Goal: Task Accomplishment & Management: Use online tool/utility

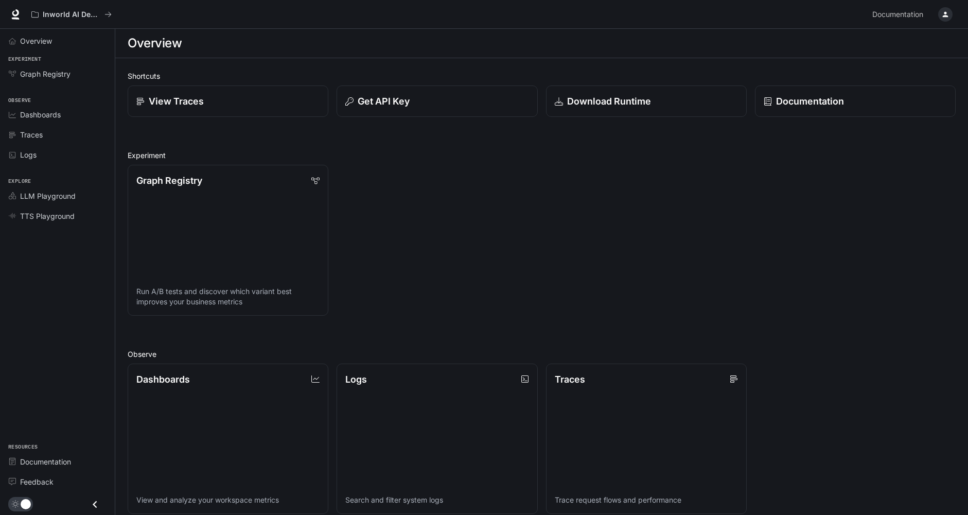
click at [947, 16] on icon "button" at bounding box center [946, 15] width 6 height 6
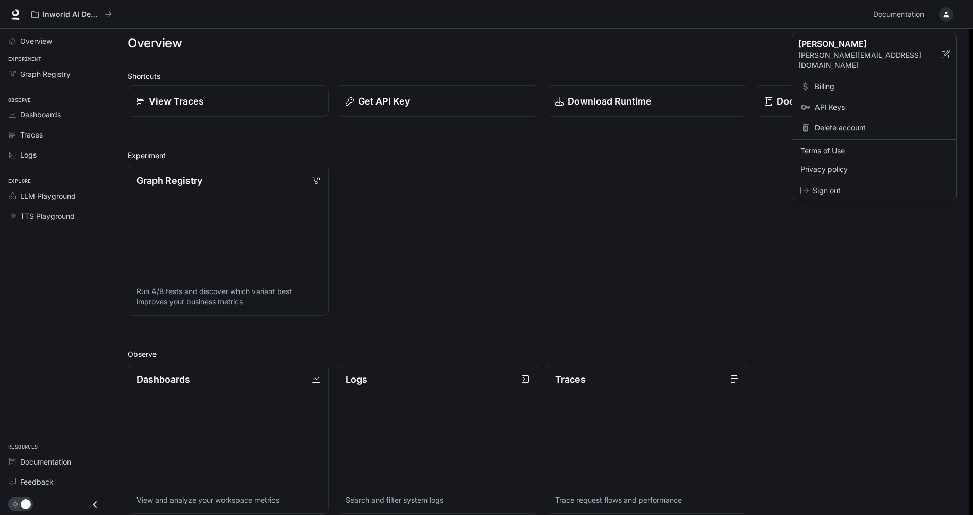
click at [946, 15] on div at bounding box center [486, 257] width 973 height 515
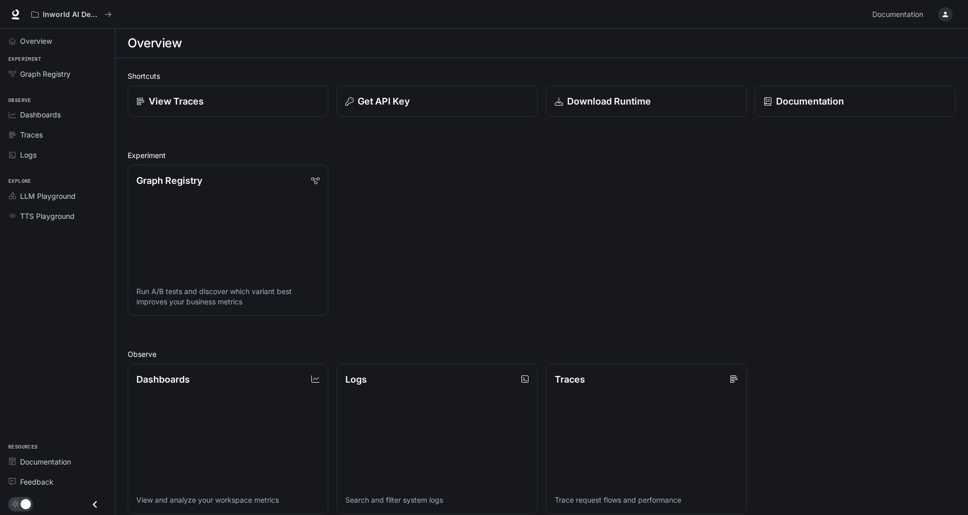
click at [455, 166] on div "Graph Registry Run A/B tests and discover which variant best improves your busi…" at bounding box center [537, 236] width 837 height 159
click at [188, 200] on link "Graph Registry Run A/B tests and discover which variant best improves your busi…" at bounding box center [228, 240] width 203 height 152
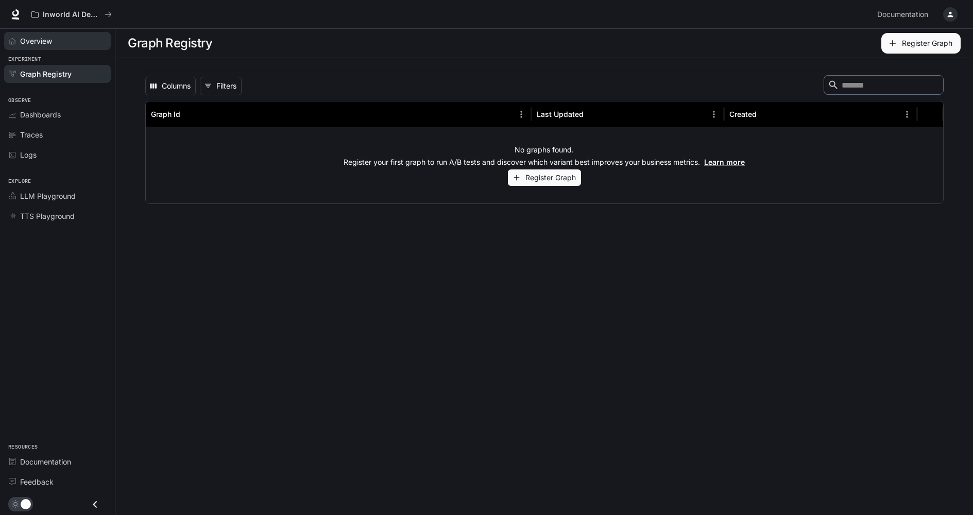
click at [59, 49] on link "Overview" at bounding box center [57, 41] width 107 height 18
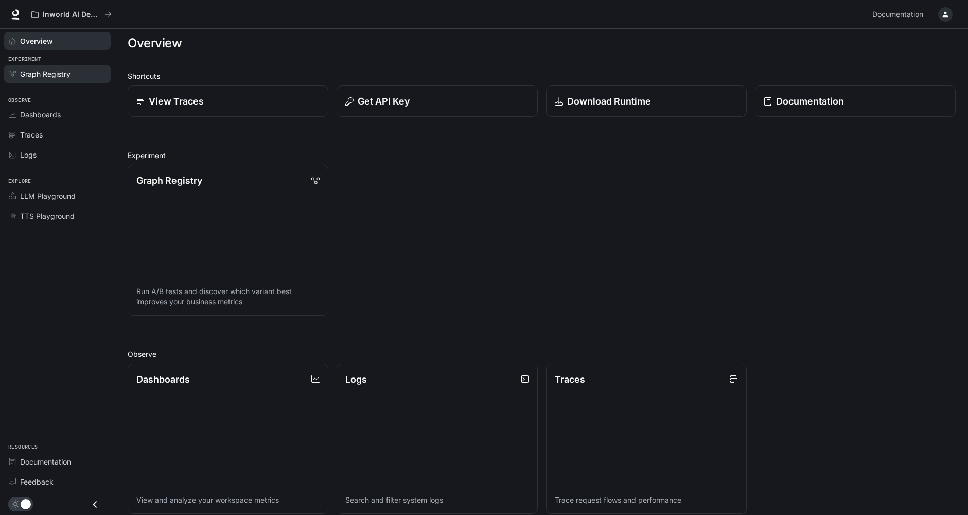
click at [50, 79] on link "Graph Registry" at bounding box center [57, 74] width 107 height 18
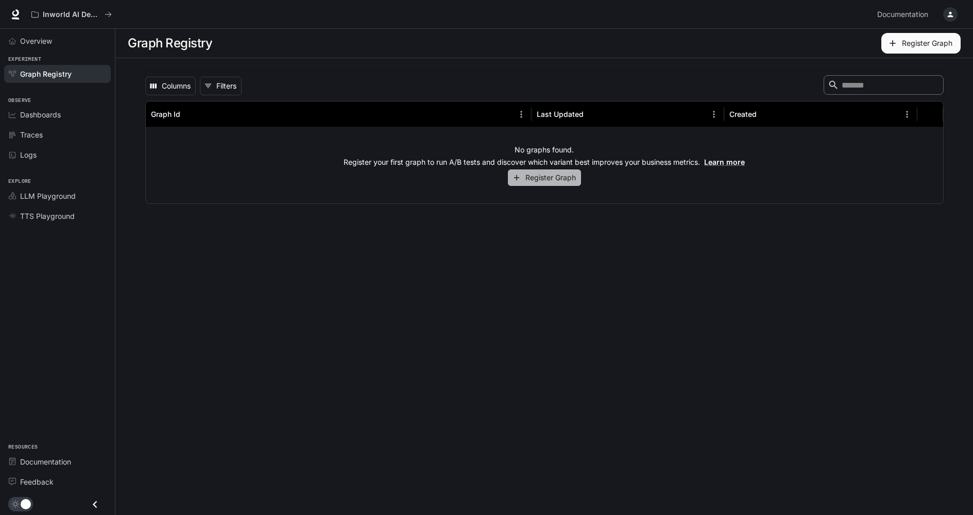
click at [529, 180] on button "Register Graph" at bounding box center [544, 177] width 73 height 17
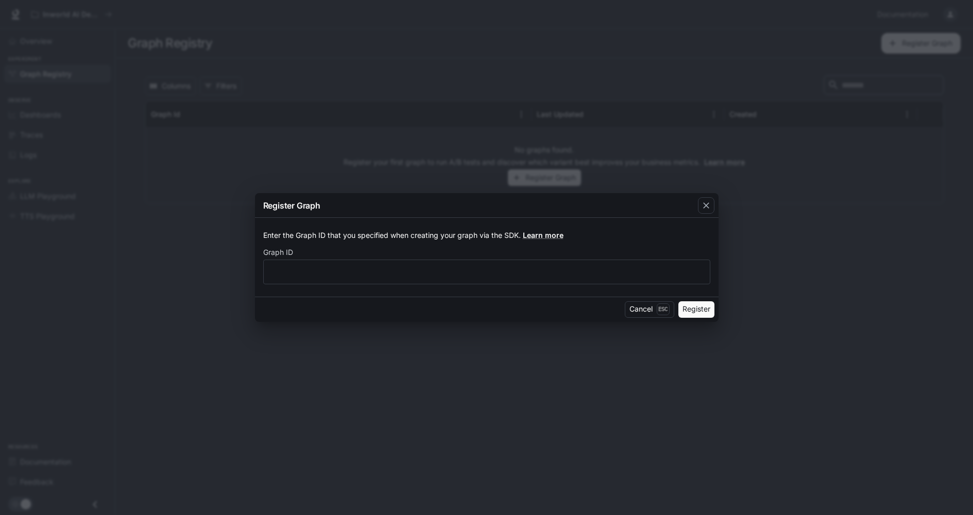
click at [182, 255] on div "Register Graph Enter the Graph ID that you specified when creating your graph v…" at bounding box center [486, 257] width 973 height 515
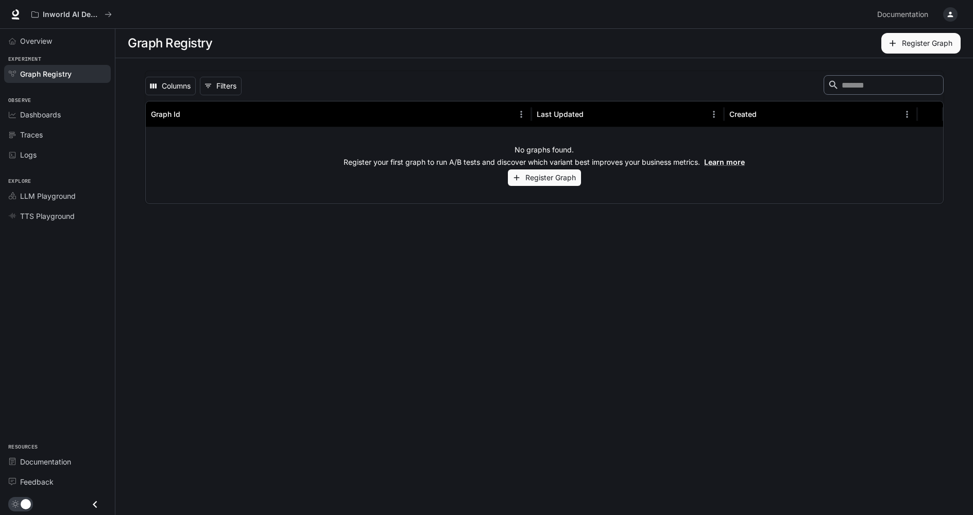
click at [553, 180] on button "Register Graph" at bounding box center [544, 177] width 73 height 17
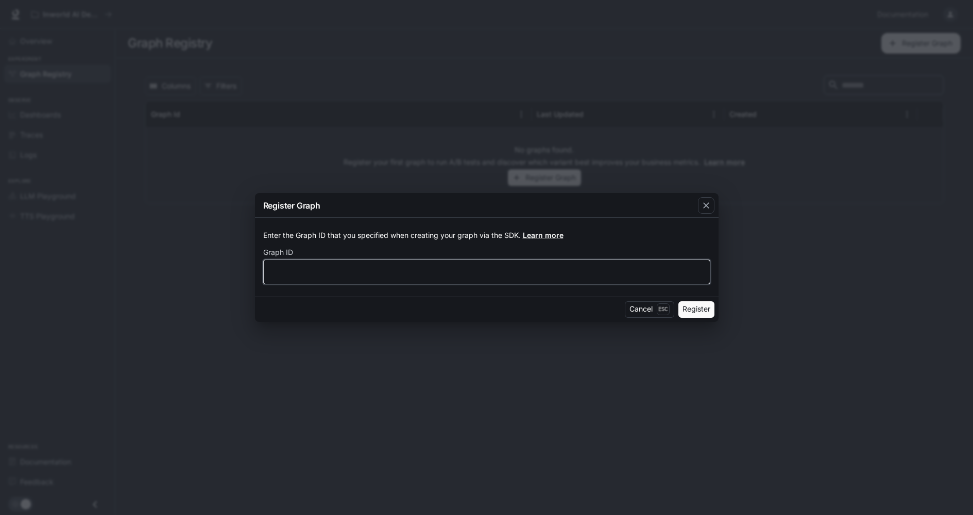
click at [455, 268] on input "text" at bounding box center [487, 271] width 446 height 10
type input "****"
click at [713, 307] on button "Register" at bounding box center [696, 309] width 36 height 16
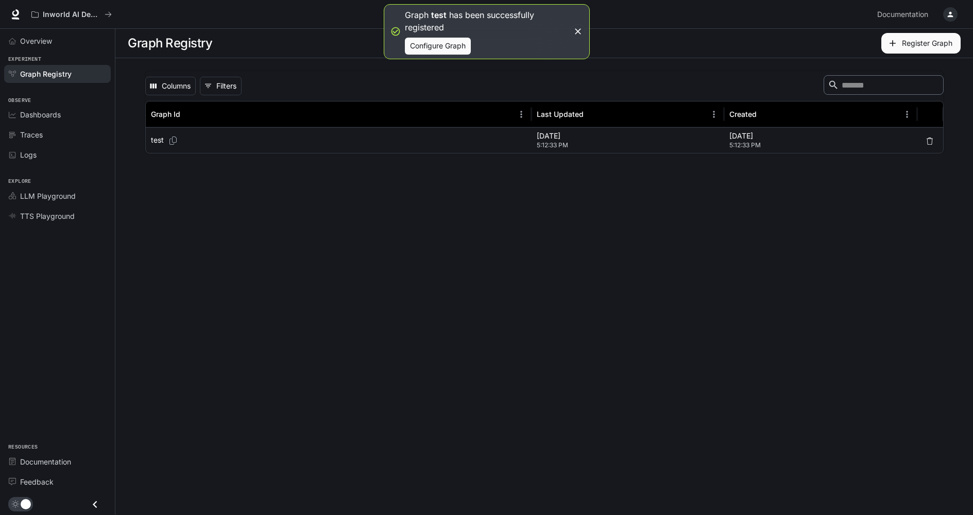
click at [155, 143] on p "test" at bounding box center [157, 140] width 13 height 10
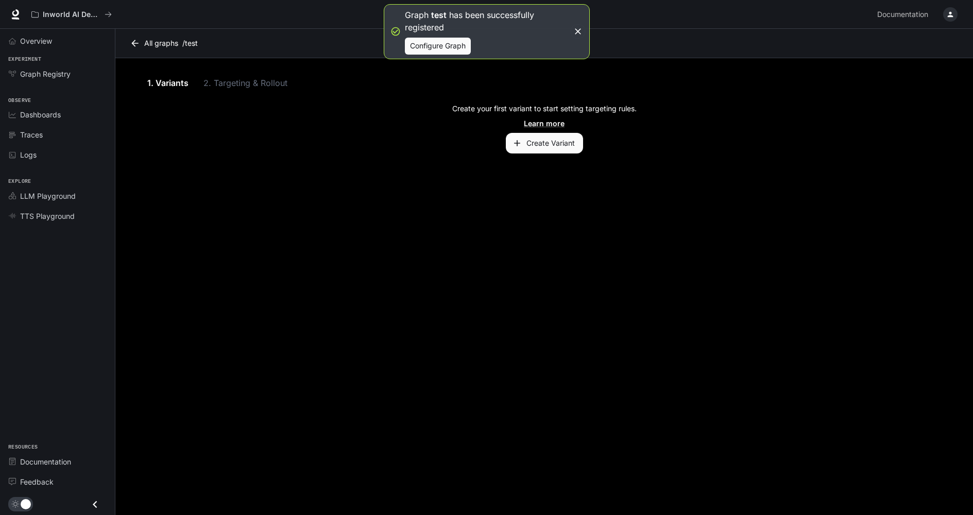
click at [550, 144] on button "Create Variant" at bounding box center [544, 143] width 77 height 21
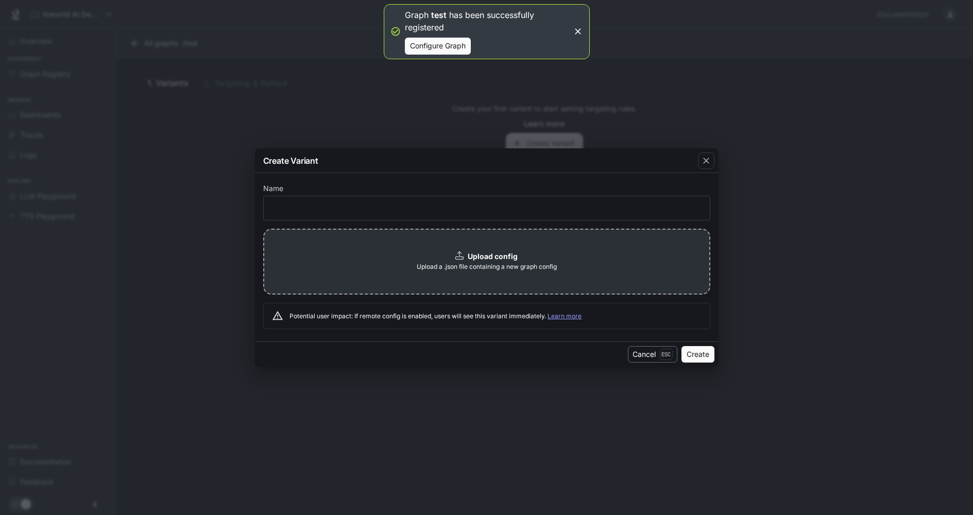
click at [647, 355] on button "Cancel Esc" at bounding box center [652, 354] width 49 height 16
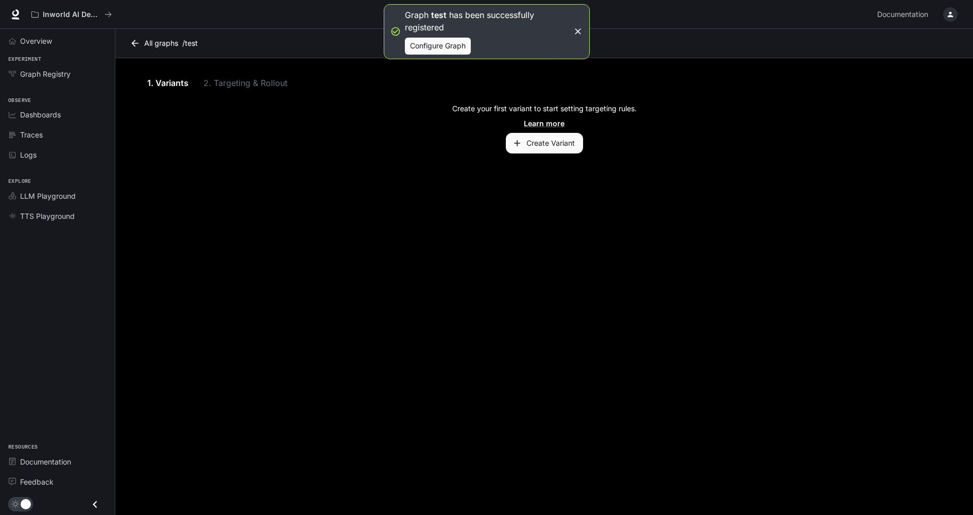
click at [423, 50] on button "Configure Graph" at bounding box center [438, 46] width 66 height 17
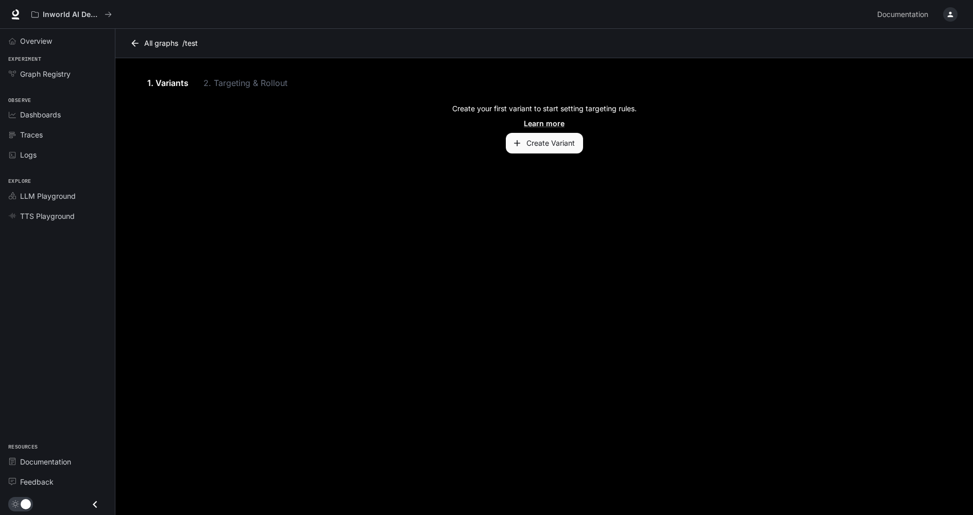
click at [541, 142] on button "Create Variant" at bounding box center [544, 143] width 77 height 21
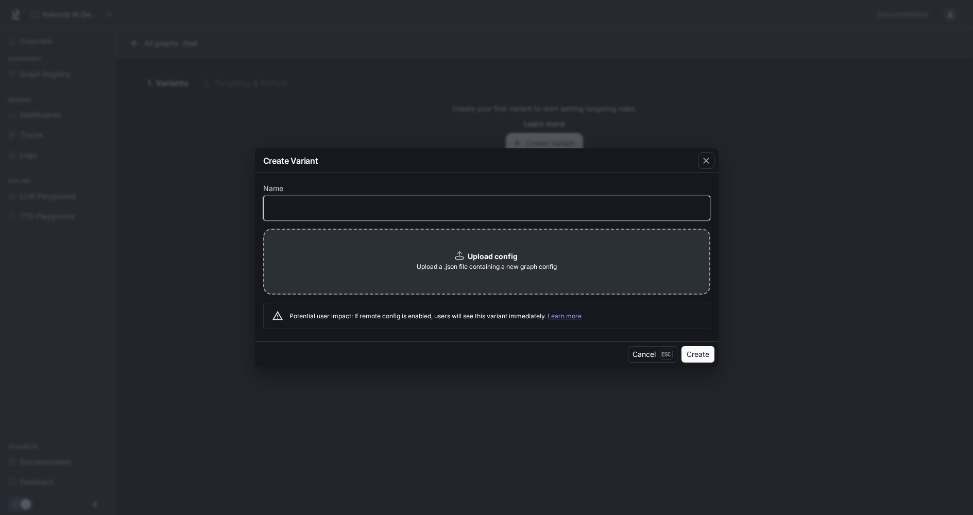
click at [392, 210] on input "text" at bounding box center [487, 208] width 446 height 10
type input "****"
click at [488, 256] on b "Upload config" at bounding box center [492, 256] width 50 height 9
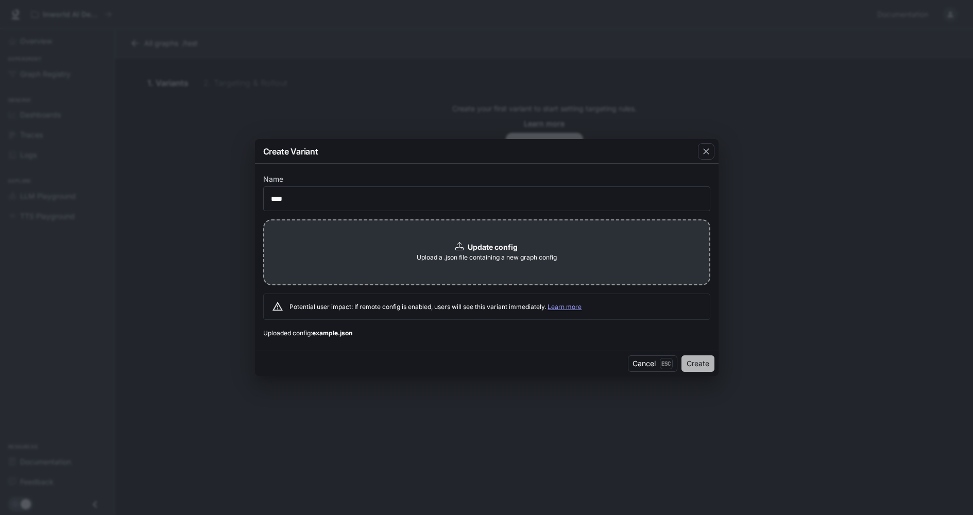
click at [685, 364] on button "Create" at bounding box center [697, 363] width 33 height 16
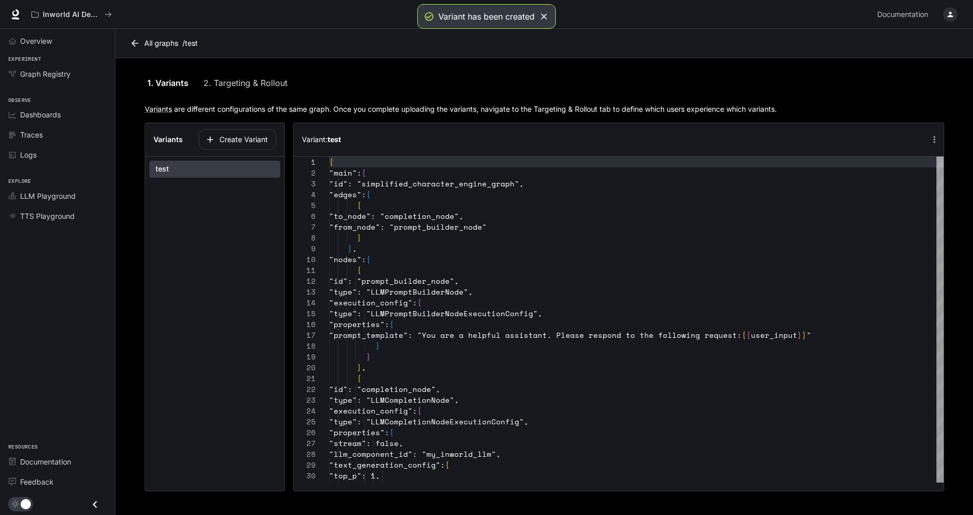
scroll to position [108, 0]
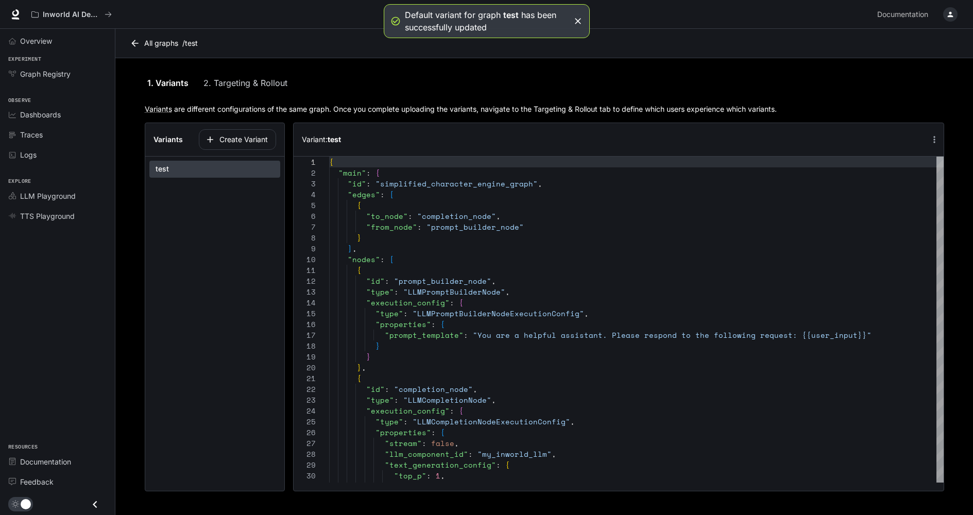
click at [238, 87] on link "2. Targeting & Rollout" at bounding box center [245, 83] width 84 height 25
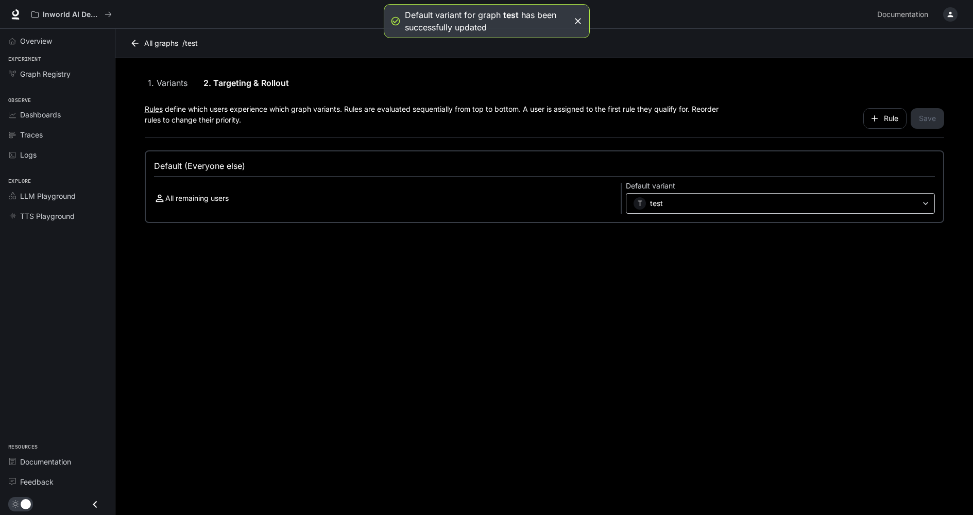
click at [663, 210] on div "**********" at bounding box center [780, 203] width 308 height 21
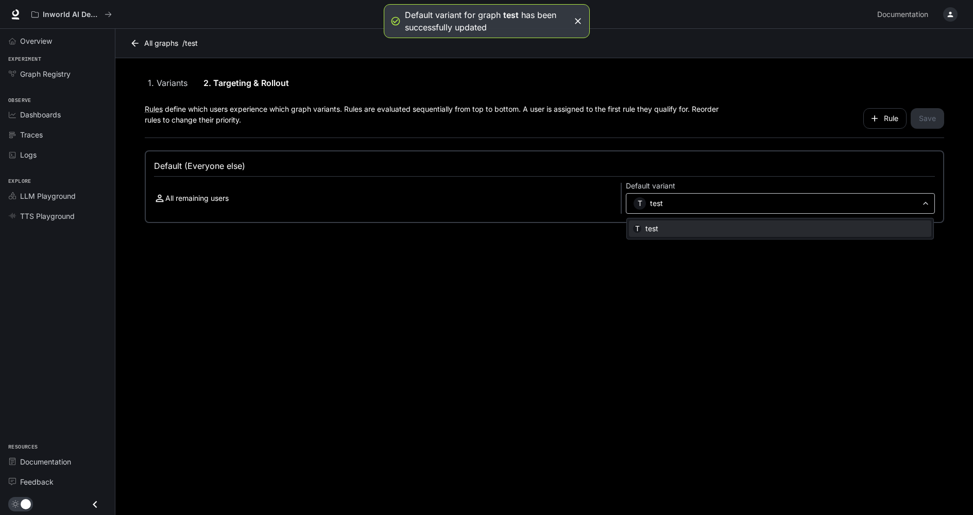
click at [684, 204] on body "**********" at bounding box center [486, 257] width 973 height 515
click at [684, 203] on div at bounding box center [486, 257] width 973 height 515
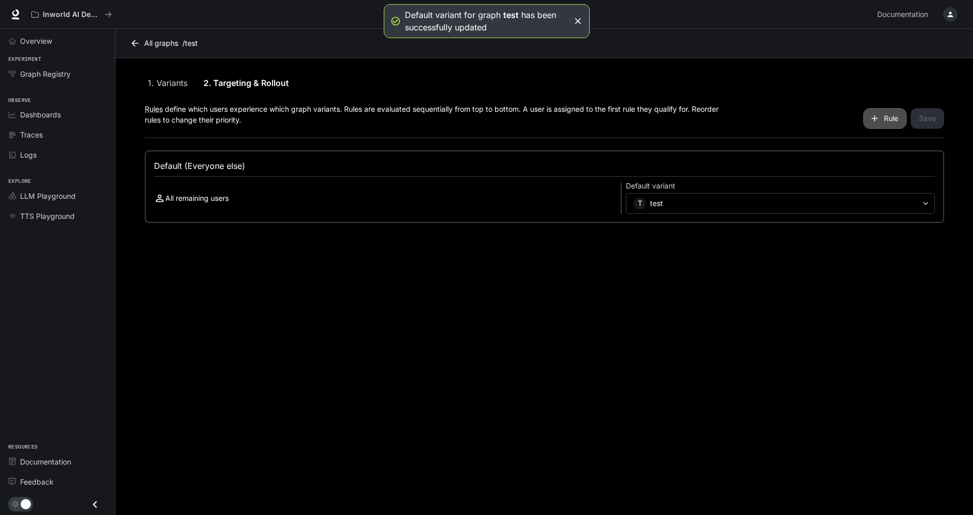
click at [890, 117] on button "Rule" at bounding box center [884, 118] width 43 height 21
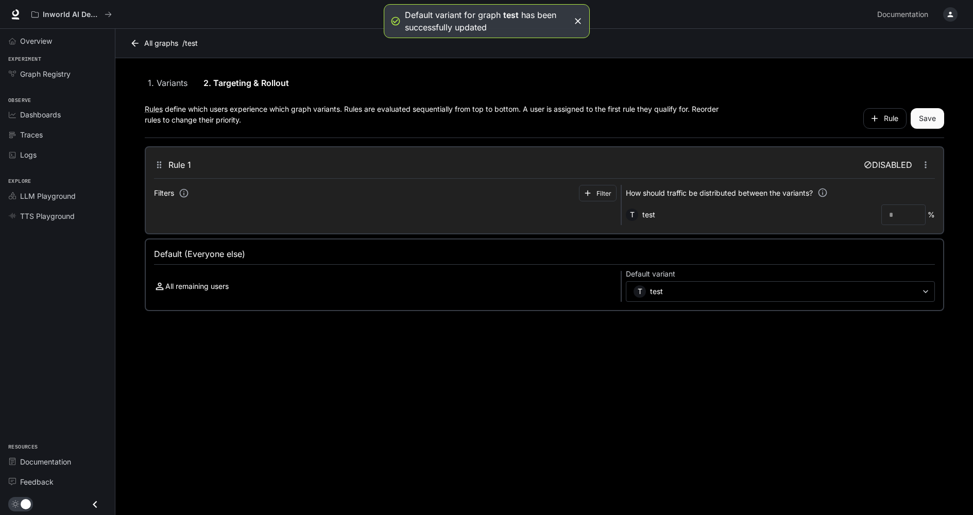
click at [925, 117] on button "Save" at bounding box center [926, 118] width 33 height 21
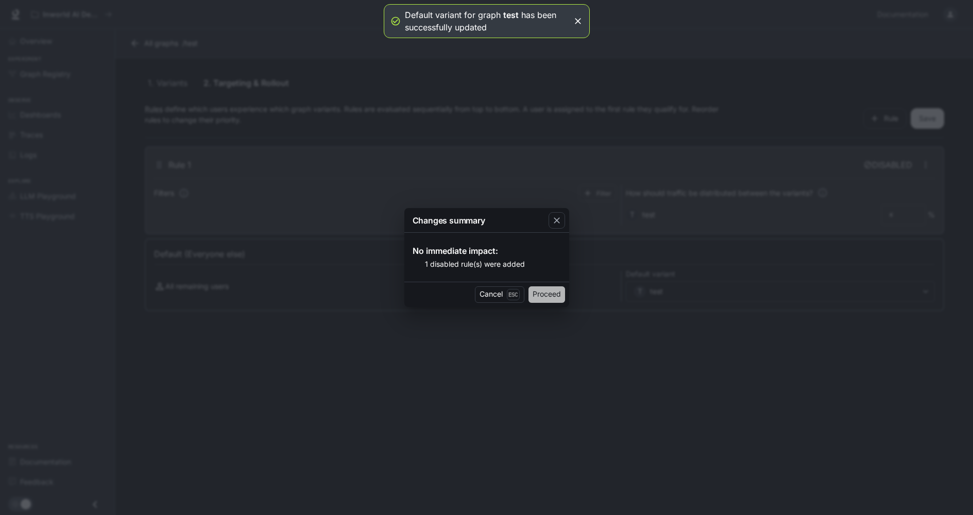
click at [546, 293] on button "Proceed" at bounding box center [546, 294] width 37 height 16
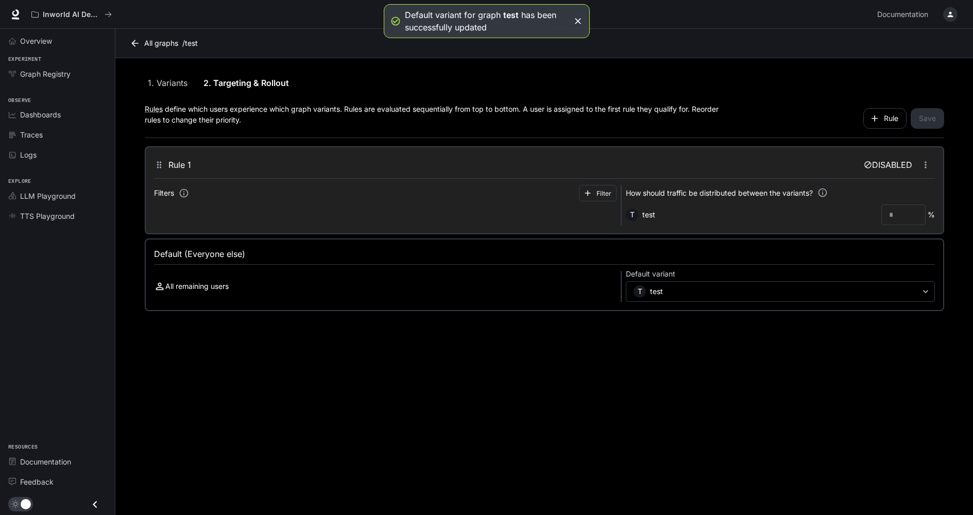
click at [866, 166] on icon at bounding box center [867, 164] width 7 height 7
click at [869, 163] on icon at bounding box center [867, 165] width 8 height 8
click at [921, 164] on icon "button" at bounding box center [925, 165] width 10 height 10
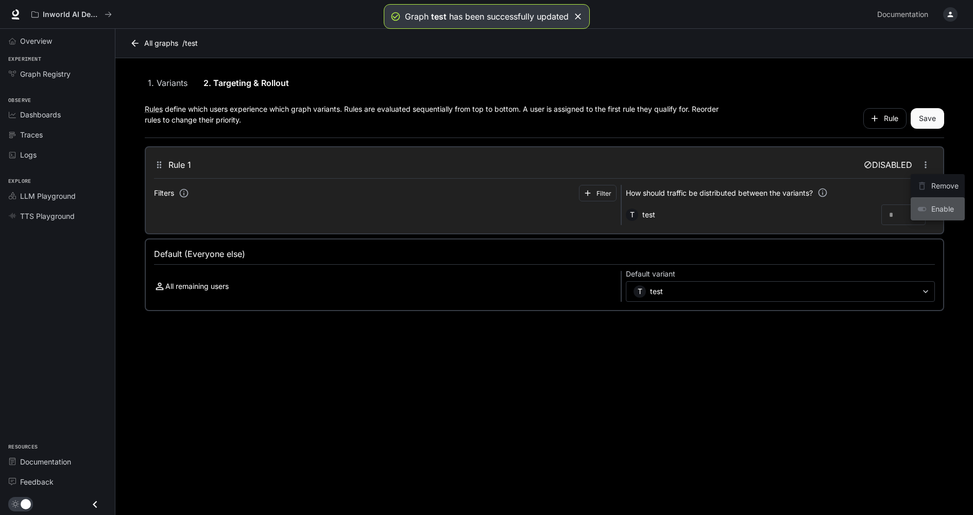
click at [935, 210] on span "Enable" at bounding box center [944, 208] width 27 height 11
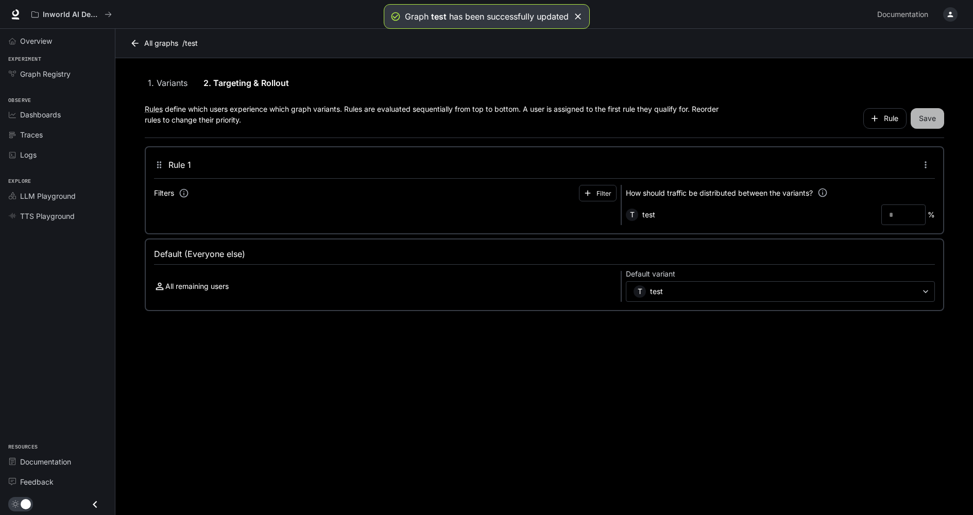
click at [922, 116] on button "Save" at bounding box center [926, 118] width 33 height 21
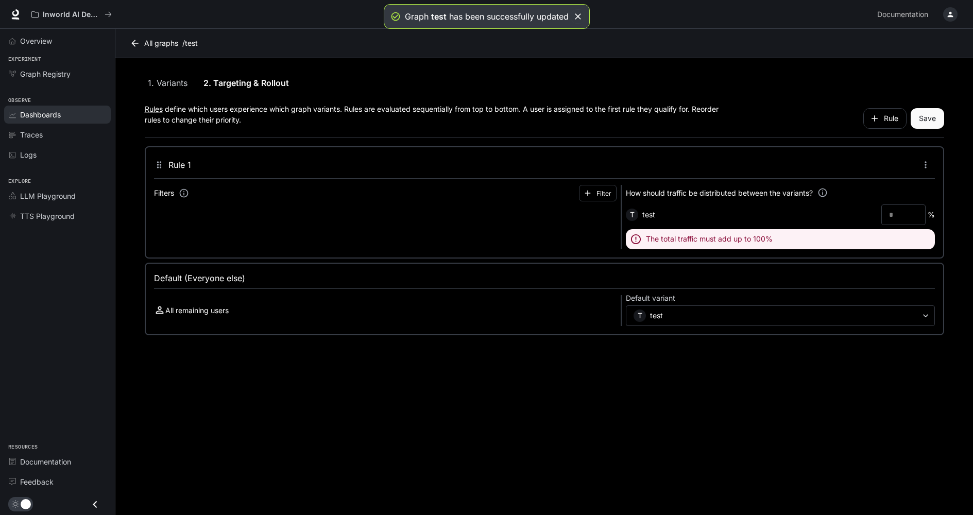
click at [48, 111] on span "Dashboards" at bounding box center [40, 114] width 41 height 11
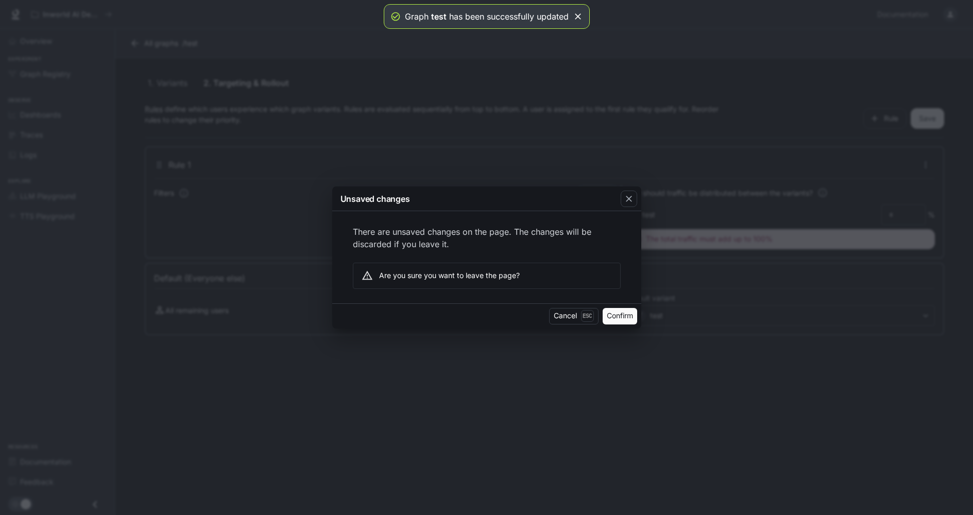
click at [620, 317] on button "Confirm" at bounding box center [619, 316] width 34 height 16
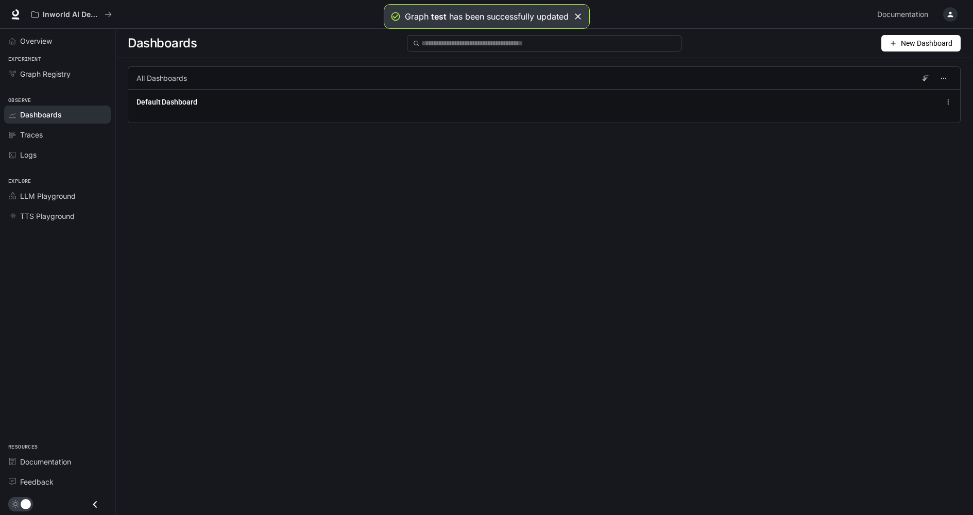
click at [901, 44] on span "New Dashboard" at bounding box center [925, 43] width 51 height 11
click at [897, 63] on div "Create dashboard" at bounding box center [908, 65] width 85 height 11
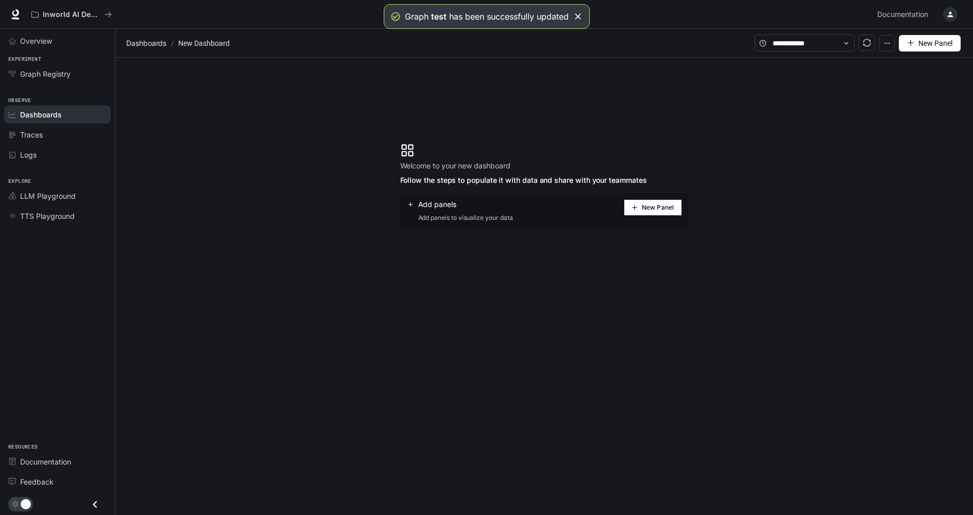
click at [165, 34] on section "Dashboards / New Dashboard" at bounding box center [439, 43] width 631 height 20
click at [157, 42] on span "Dashboards" at bounding box center [146, 43] width 40 height 12
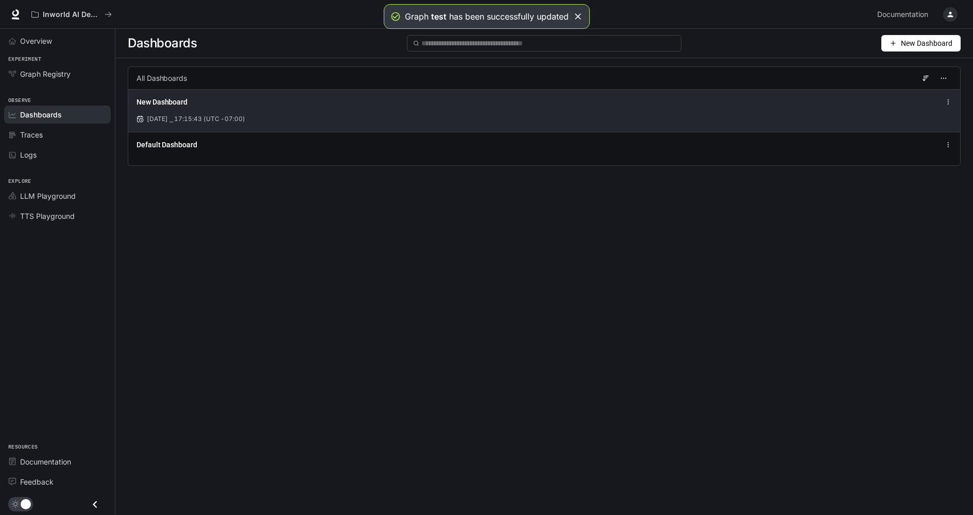
click at [176, 111] on div "New Dashboard [DATE] ⎯ 17:15:43 (UTC -07:00)" at bounding box center [543, 110] width 831 height 43
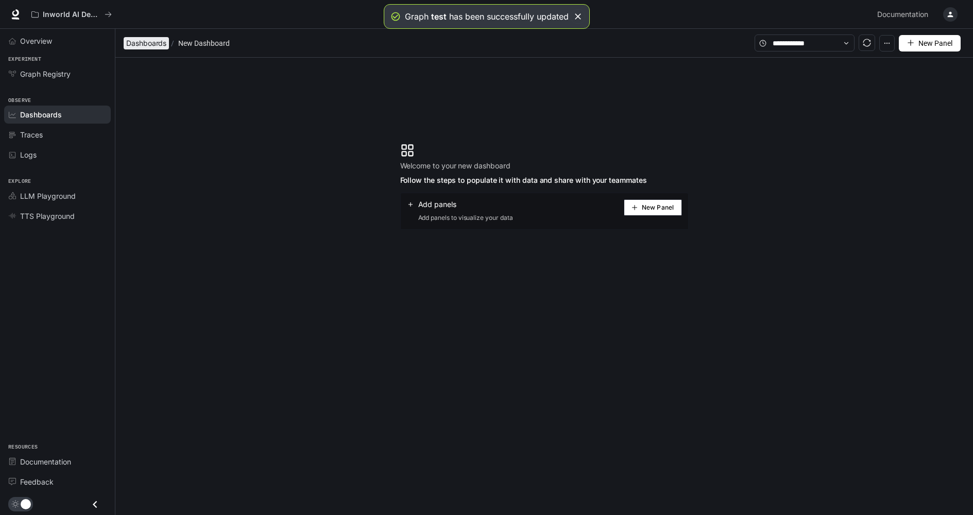
click at [149, 48] on span "Dashboards" at bounding box center [146, 43] width 40 height 12
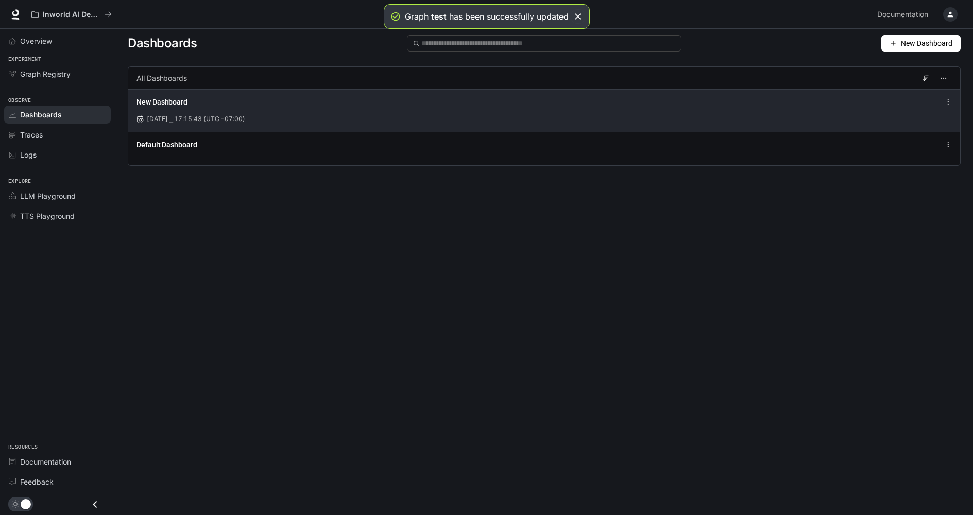
click at [194, 131] on div "New Dashboard [DATE] ⎯ 17:15:43 (UTC -07:00)" at bounding box center [543, 110] width 831 height 43
